Goal: Information Seeking & Learning: Learn about a topic

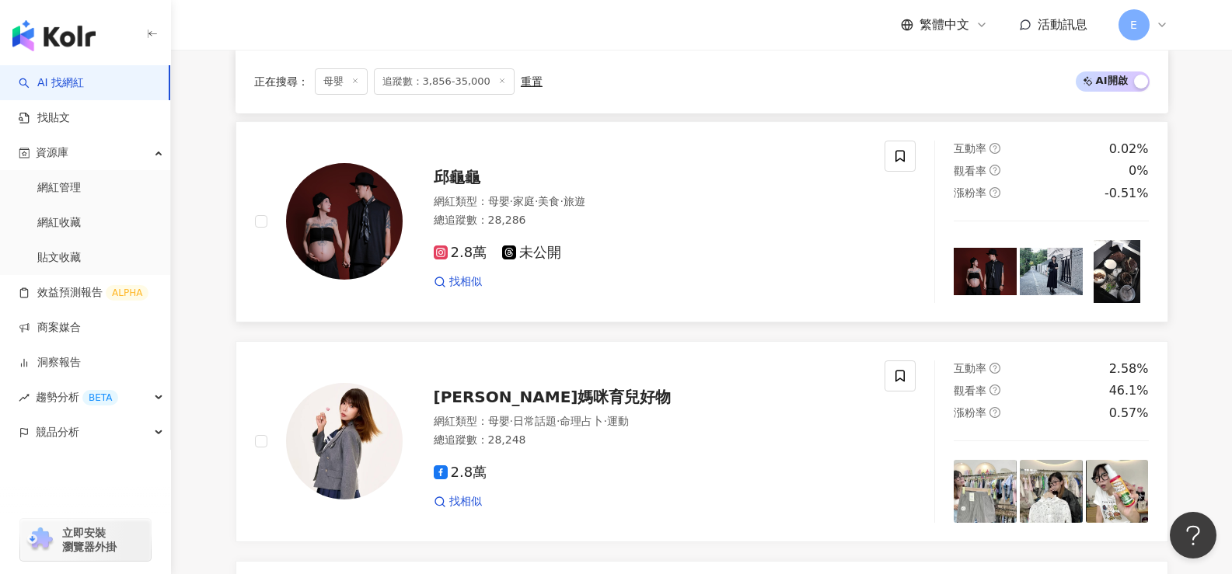
scroll to position [1632, 0]
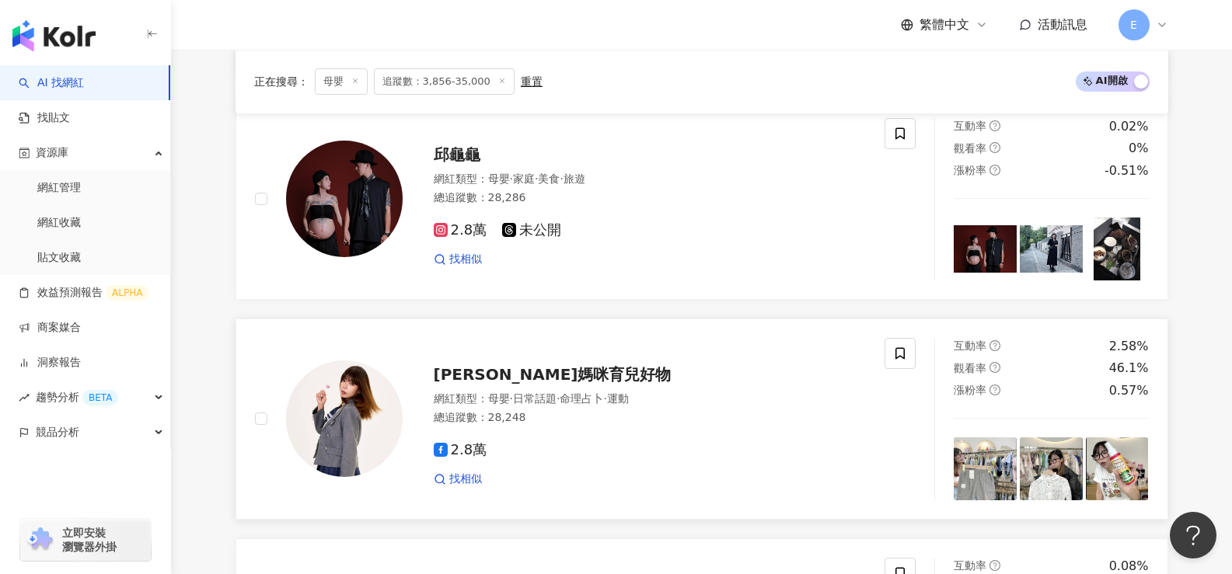
click at [528, 426] on div "總追蹤數 ： 28,248" at bounding box center [650, 418] width 433 height 16
click at [493, 424] on div "總追蹤數 ： 28,248" at bounding box center [650, 418] width 433 height 16
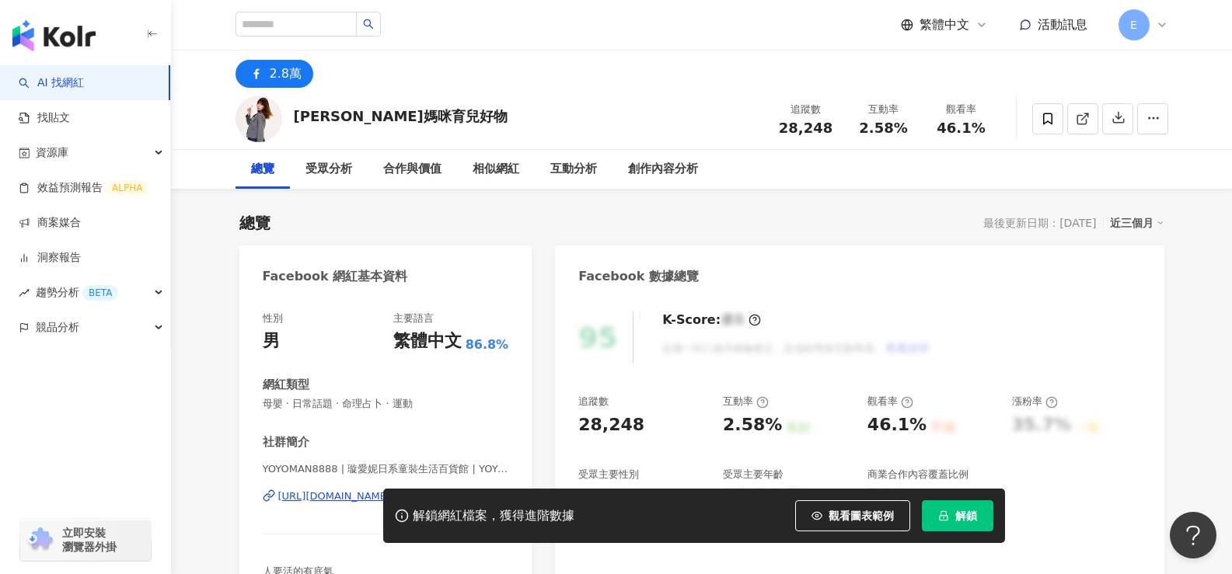
click at [344, 121] on div "[PERSON_NAME]媽咪育兒好物" at bounding box center [401, 115] width 214 height 19
click at [340, 120] on div "[PERSON_NAME]媽咪育兒好物" at bounding box center [401, 115] width 214 height 19
drag, startPoint x: 297, startPoint y: 111, endPoint x: 400, endPoint y: 112, distance: 103.4
click at [400, 112] on div "[PERSON_NAME]媽咪育兒好物 追蹤數 28,248 互動率 2.58% 觀看率 46.1%" at bounding box center [701, 118] width 995 height 61
copy div "[PERSON_NAME]媽咪育兒好物"
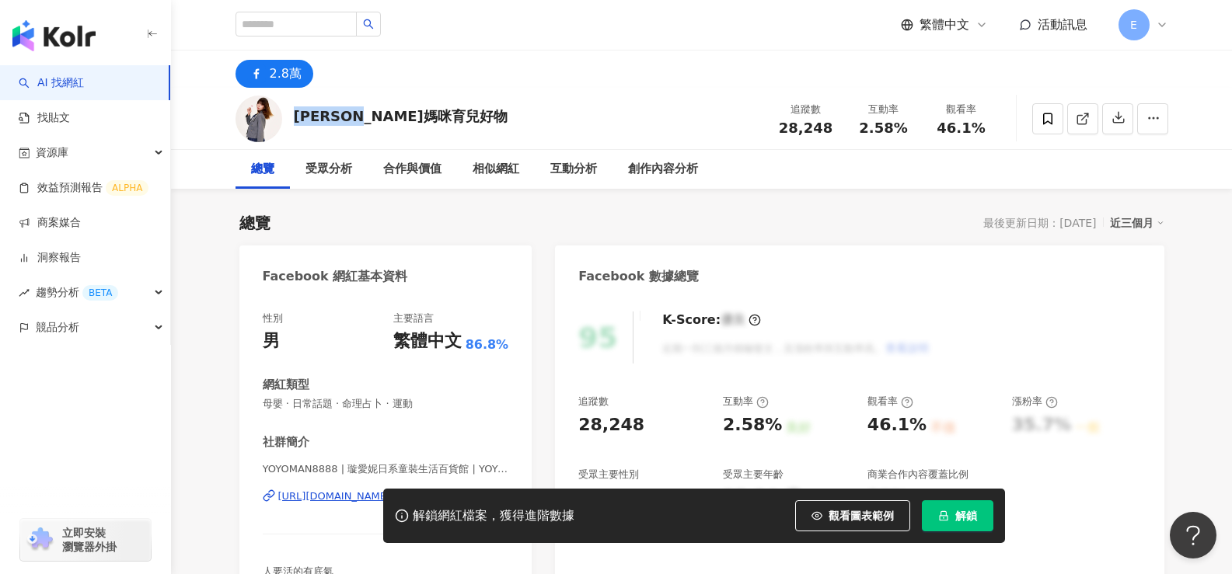
click at [493, 90] on div "[PERSON_NAME]媽咪育兒好物 追蹤數 28,248 互動率 2.58% 觀看率 46.1%" at bounding box center [701, 118] width 995 height 61
click at [665, 75] on div "2.8萬" at bounding box center [701, 69] width 995 height 37
